Goal: Download file/media

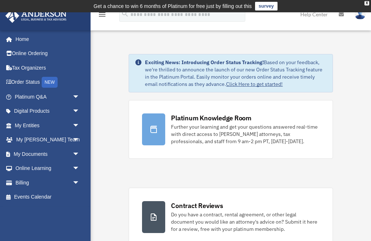
click at [33, 154] on link "My Documents arrow_drop_down" at bounding box center [47, 154] width 85 height 14
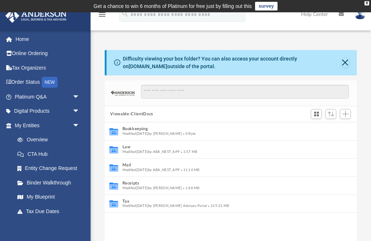
scroll to position [165, 252]
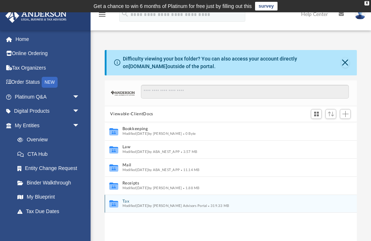
click at [132, 201] on button "Tax" at bounding box center [225, 201] width 207 height 5
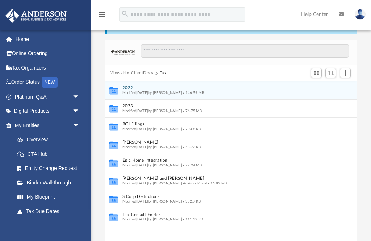
scroll to position [43, 0]
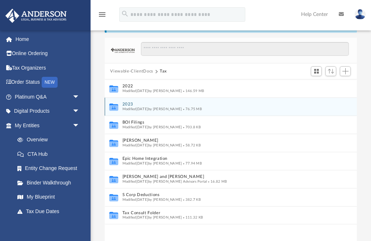
click at [138, 105] on button "2023" at bounding box center [225, 104] width 207 height 5
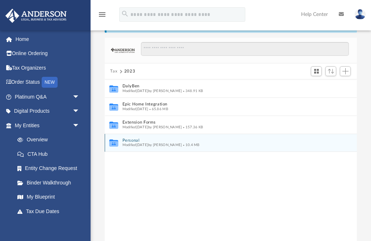
click at [139, 141] on button "Personal" at bounding box center [225, 140] width 207 height 5
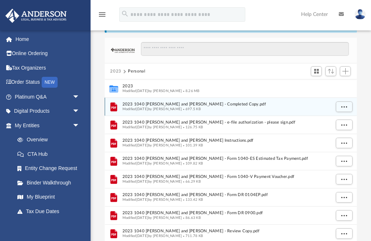
click at [346, 106] on span "More options" at bounding box center [344, 107] width 6 height 4
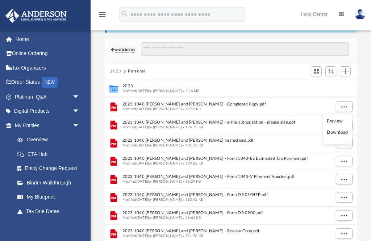
click at [336, 133] on li "Download" at bounding box center [337, 133] width 21 height 8
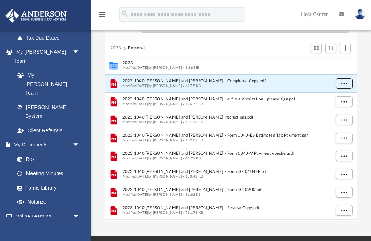
scroll to position [174, 0]
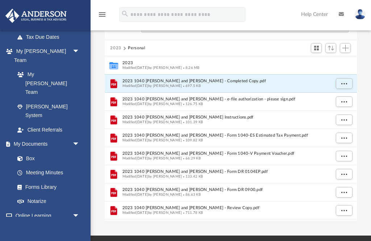
click at [30, 151] on link "Box" at bounding box center [46, 158] width 73 height 14
click at [115, 50] on button "2023" at bounding box center [115, 48] width 11 height 7
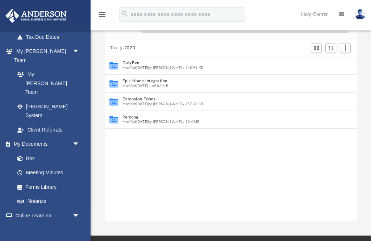
click at [112, 50] on button "Tax" at bounding box center [113, 48] width 7 height 7
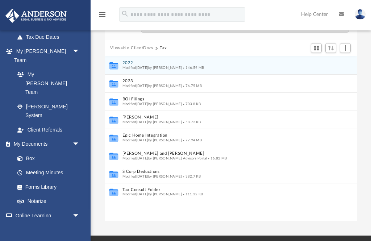
scroll to position [0, 0]
click at [131, 63] on button "2022" at bounding box center [225, 63] width 207 height 5
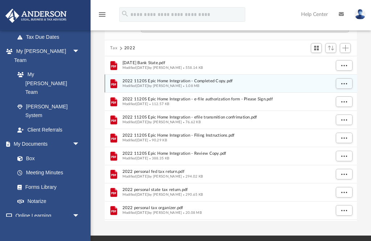
click at [346, 82] on span "More options" at bounding box center [344, 83] width 6 height 4
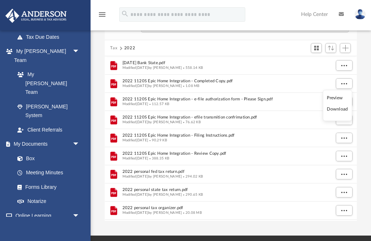
click at [336, 99] on li "Preview" at bounding box center [337, 98] width 21 height 8
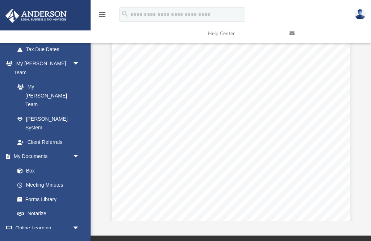
click at [30, 163] on link "Box" at bounding box center [46, 170] width 73 height 14
click at [27, 163] on link "Box" at bounding box center [46, 170] width 73 height 14
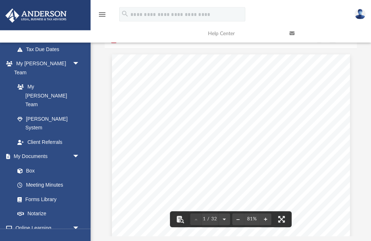
scroll to position [0, 0]
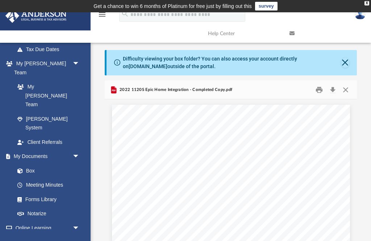
click at [331, 92] on button "Download" at bounding box center [332, 89] width 13 height 11
click at [30, 163] on link "Box" at bounding box center [46, 170] width 73 height 14
click at [344, 63] on button "Close" at bounding box center [345, 63] width 8 height 10
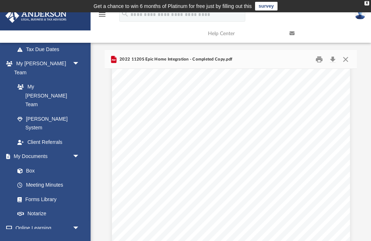
scroll to position [5736, 0]
click at [40, 149] on link "My Documents arrow_drop_down" at bounding box center [46, 156] width 82 height 14
click at [75, 149] on span "arrow_drop_down" at bounding box center [79, 156] width 14 height 15
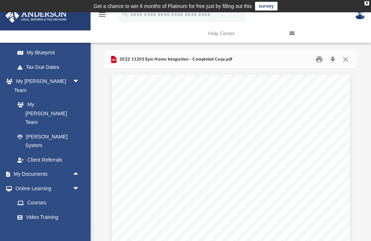
click at [47, 167] on link "My Documents arrow_drop_up" at bounding box center [46, 174] width 82 height 14
click at [75, 167] on span "arrow_drop_up" at bounding box center [79, 174] width 14 height 15
click at [32, 181] on link "Box" at bounding box center [46, 188] width 73 height 14
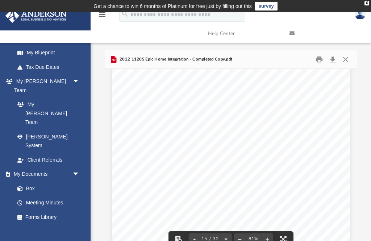
scroll to position [4419, 0]
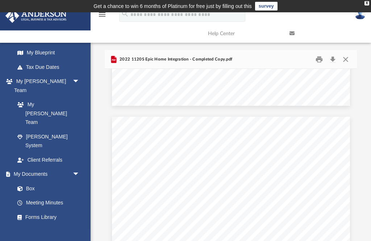
click at [347, 57] on button "Close" at bounding box center [345, 59] width 13 height 11
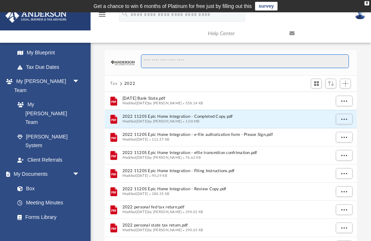
click at [345, 59] on input "Search files and folders" at bounding box center [245, 61] width 208 height 14
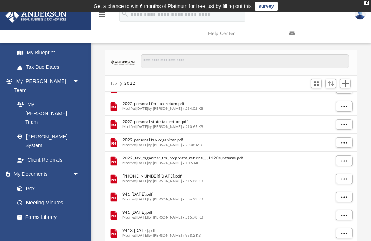
click at [115, 84] on button "Tax" at bounding box center [113, 83] width 7 height 7
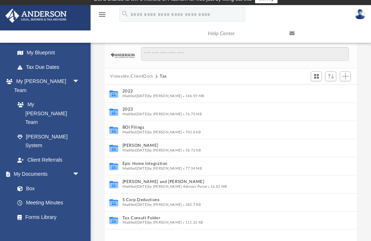
scroll to position [6, 0]
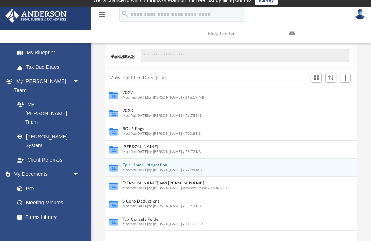
click at [143, 166] on button "Epic Home Integration" at bounding box center [225, 165] width 207 height 5
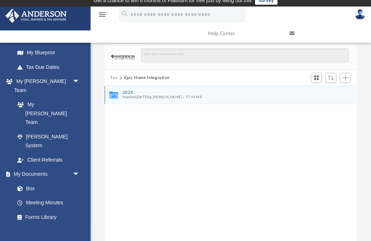
click at [135, 93] on button "2024" at bounding box center [225, 92] width 207 height 5
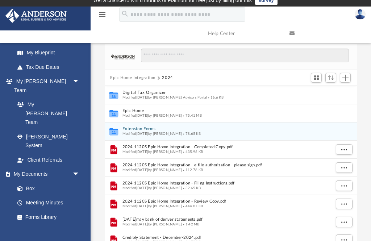
click at [153, 129] on button "Extension Forms" at bounding box center [225, 129] width 207 height 5
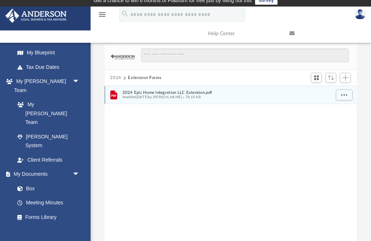
click at [343, 95] on span "More options" at bounding box center [344, 95] width 6 height 4
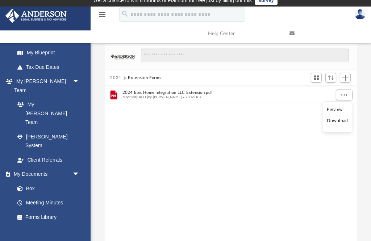
click at [339, 122] on li "Download" at bounding box center [337, 121] width 21 height 8
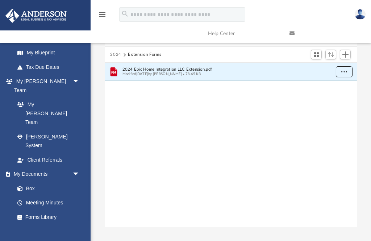
scroll to position [0, 0]
click at [31, 181] on link "Box" at bounding box center [46, 188] width 73 height 14
click at [114, 54] on button "2024" at bounding box center [115, 54] width 11 height 7
click at [118, 55] on button "2024" at bounding box center [115, 54] width 11 height 7
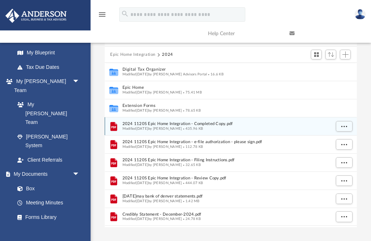
click at [343, 127] on span "More options" at bounding box center [344, 126] width 6 height 4
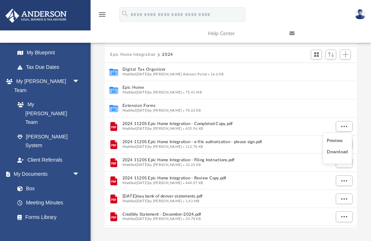
click at [340, 153] on li "Download" at bounding box center [337, 152] width 21 height 8
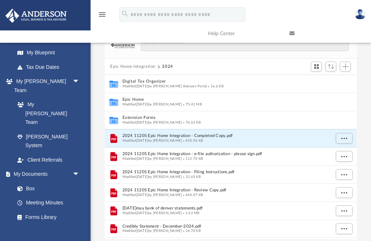
scroll to position [17, 0]
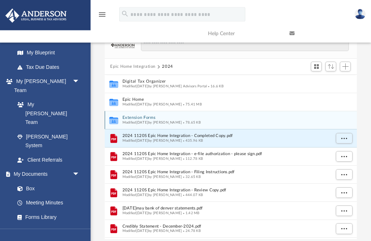
click at [146, 119] on button "Extension Forms" at bounding box center [225, 118] width 207 height 5
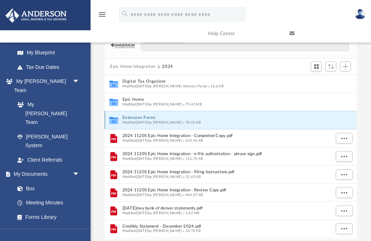
scroll to position [17, 0]
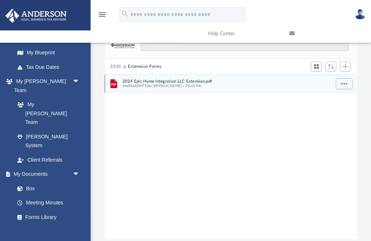
click at [344, 82] on span "More options" at bounding box center [344, 83] width 6 height 4
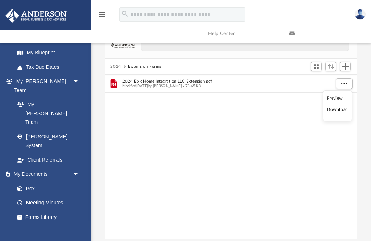
click at [338, 110] on li "Download" at bounding box center [337, 110] width 21 height 8
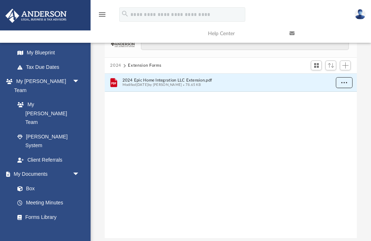
scroll to position [0, 0]
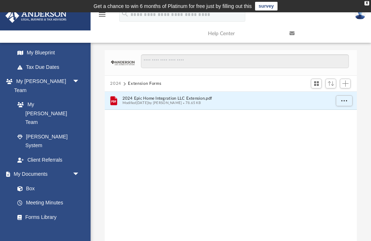
click at [367, 4] on div "X" at bounding box center [366, 3] width 5 height 4
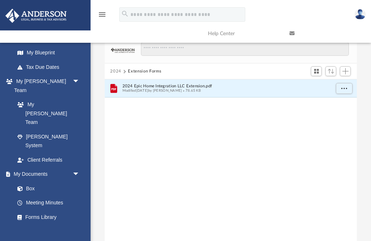
click at [359, 14] on img at bounding box center [359, 14] width 11 height 10
click at [361, 12] on img at bounding box center [359, 14] width 11 height 10
click at [357, 15] on img at bounding box center [359, 14] width 11 height 10
click at [219, 65] on link "Logout" at bounding box center [242, 63] width 72 height 15
